Goal: Task Accomplishment & Management: Manage account settings

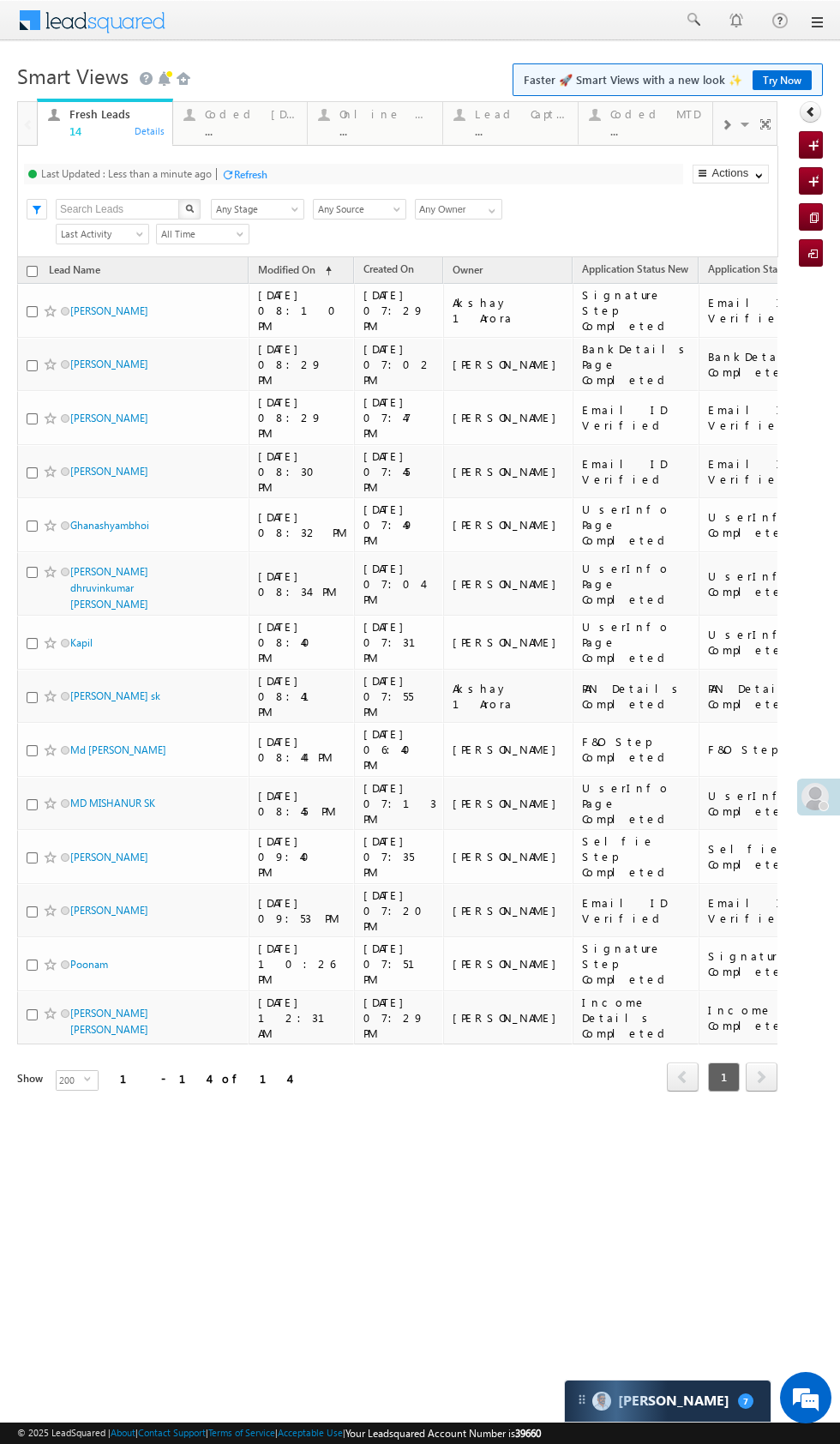
click at [259, 114] on div "Coded Today" at bounding box center [251, 114] width 93 height 14
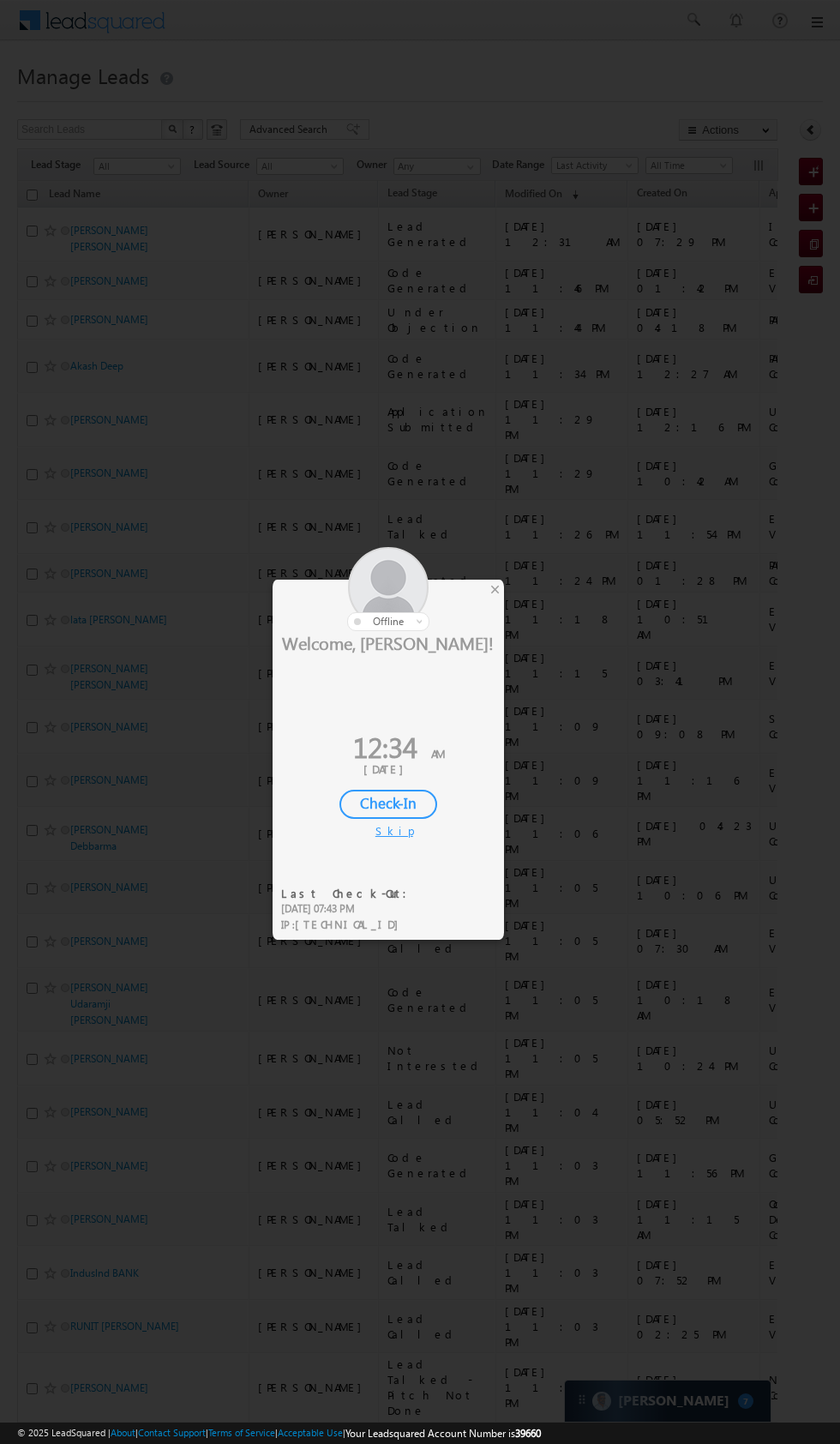
click at [508, 579] on div at bounding box center [420, 722] width 840 height 1444
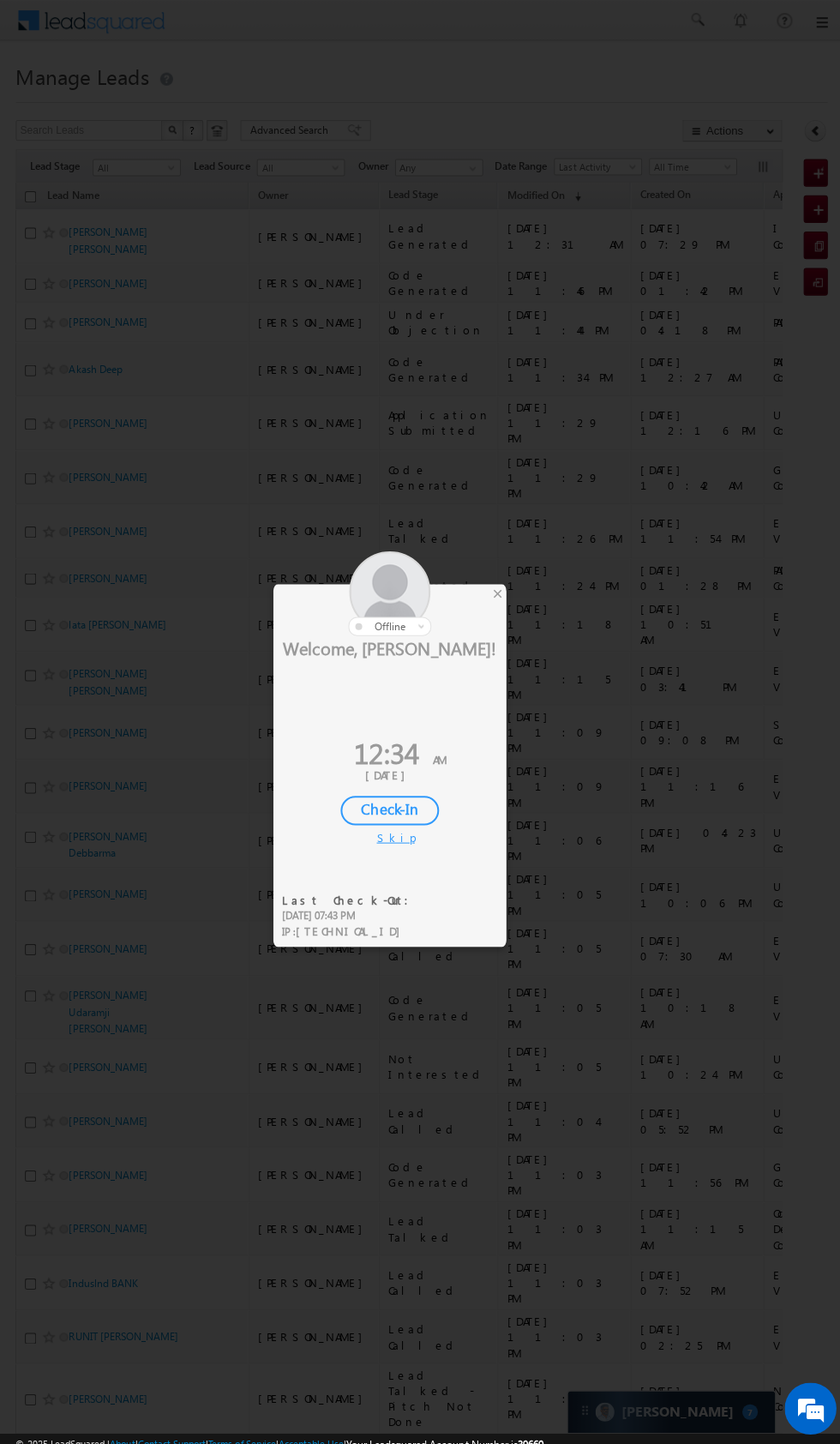
click at [499, 586] on div "×" at bounding box center [496, 589] width 18 height 19
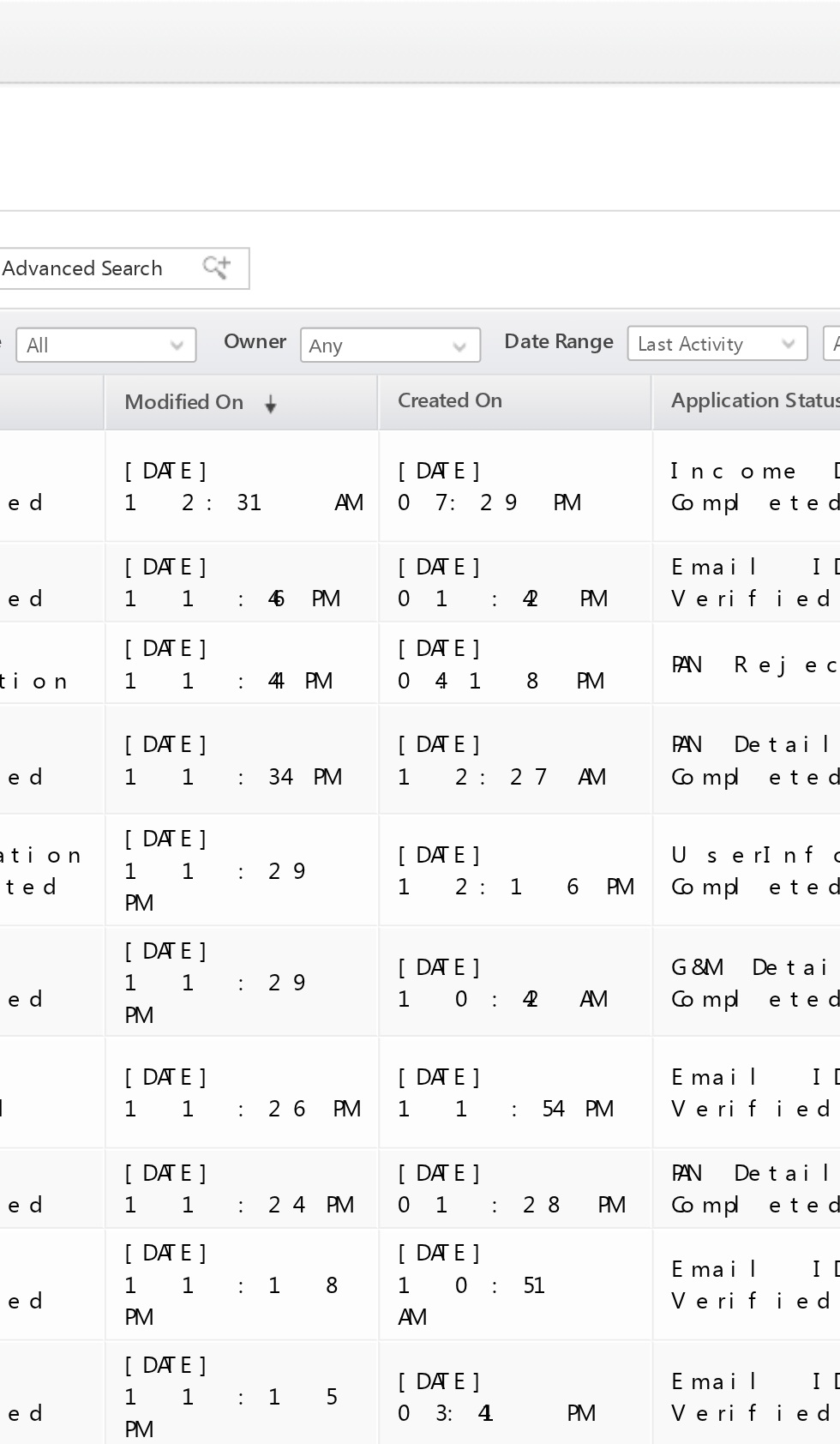
scroll to position [0, 547]
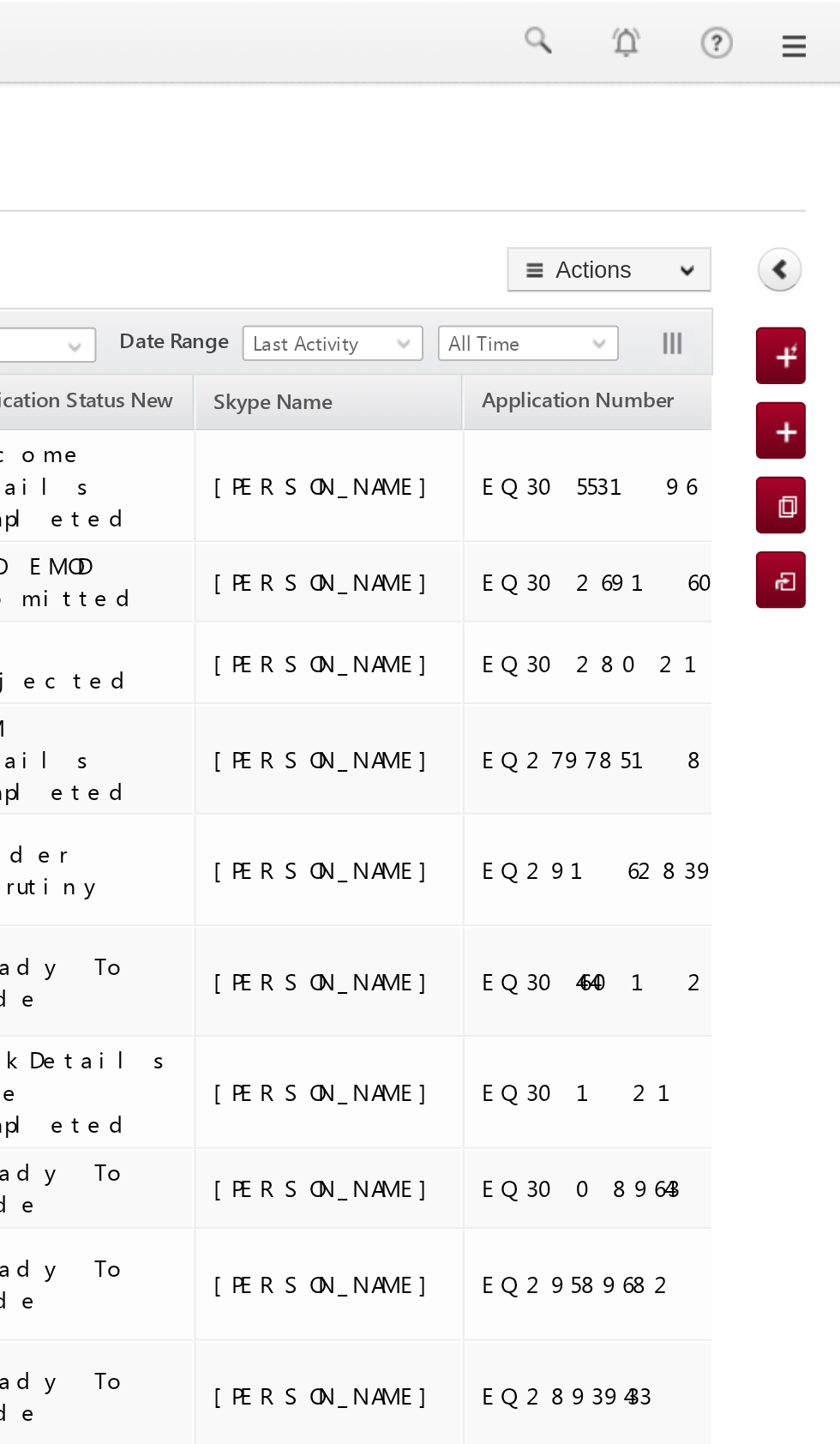
click at [816, 131] on icon at bounding box center [811, 129] width 12 height 12
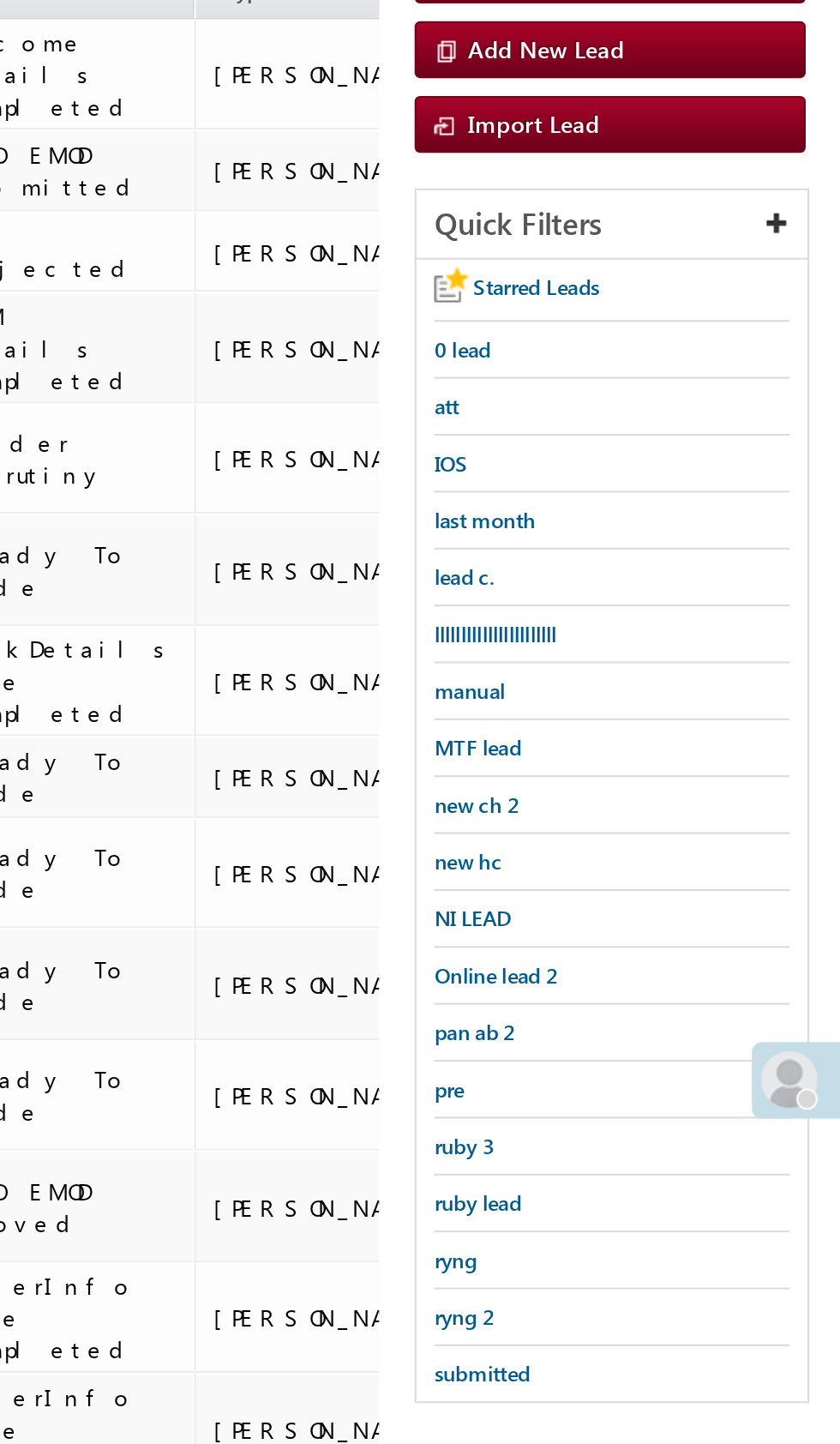
click at [688, 879] on span "submitted" at bounding box center [667, 881] width 47 height 13
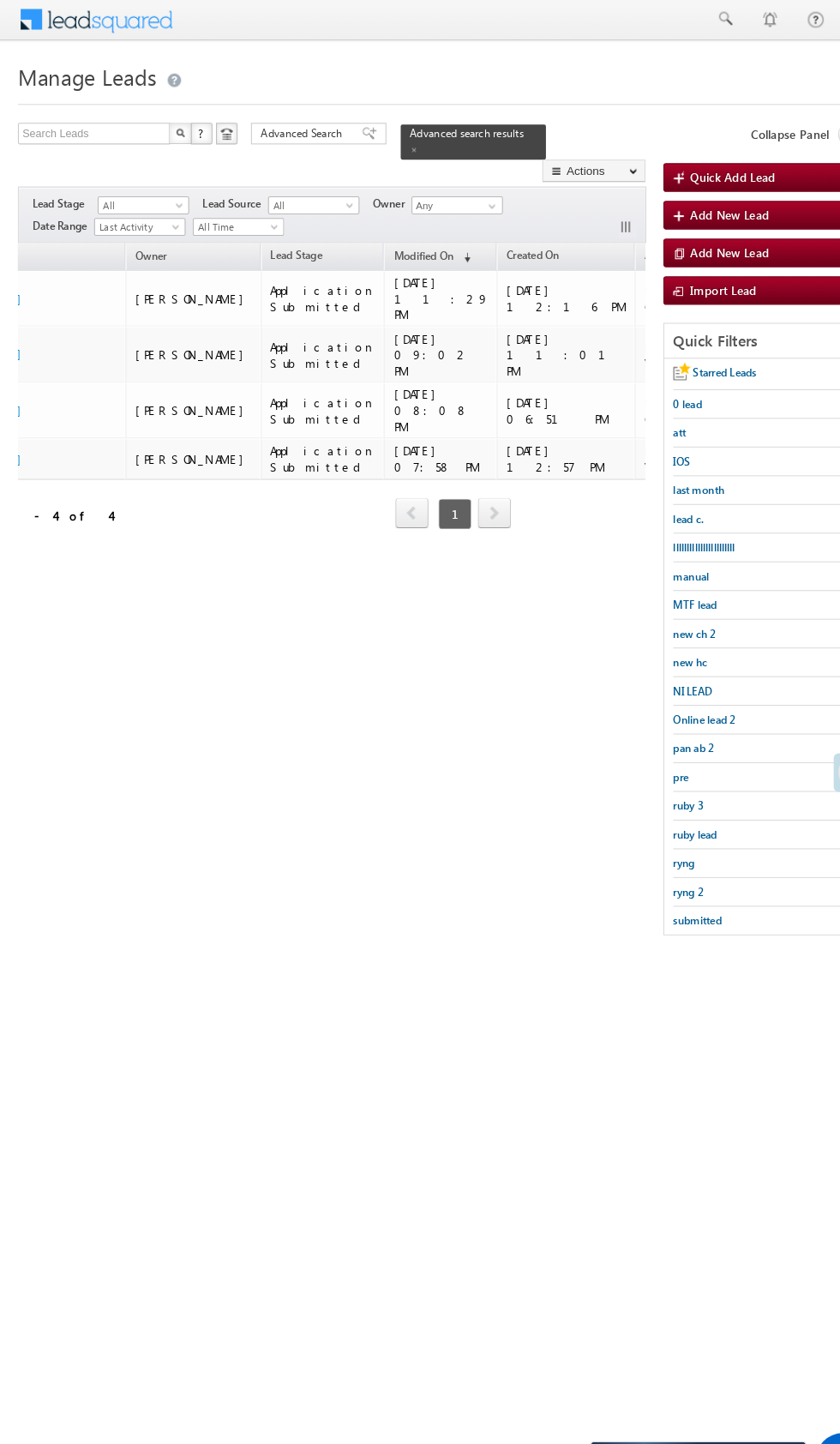
scroll to position [0, 0]
